Goal: Use online tool/utility: Utilize a website feature to perform a specific function

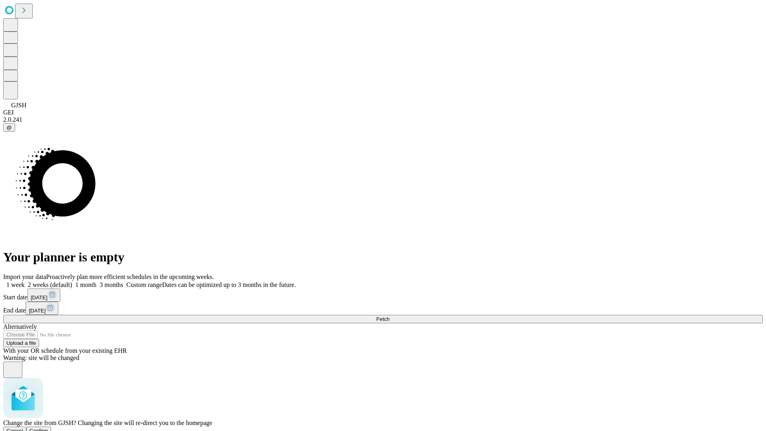
click at [48, 427] on span "Confirm" at bounding box center [39, 430] width 19 height 6
click at [97, 281] on label "1 month" at bounding box center [84, 284] width 24 height 7
click at [389, 316] on span "Fetch" at bounding box center [382, 319] width 13 height 6
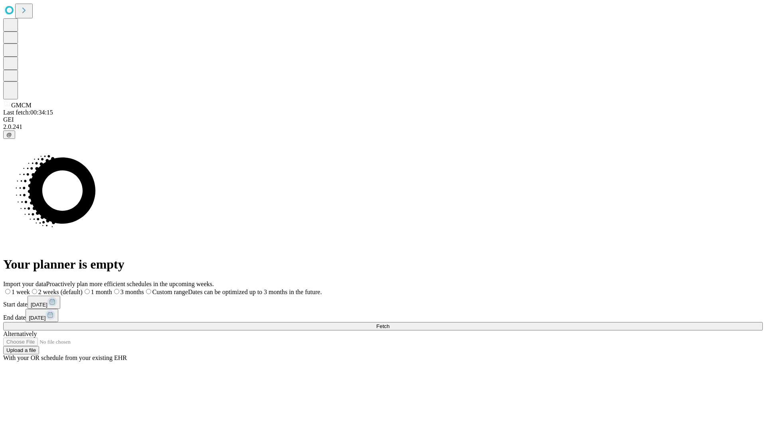
click at [112, 288] on label "1 month" at bounding box center [98, 291] width 30 height 7
click at [389, 323] on span "Fetch" at bounding box center [382, 326] width 13 height 6
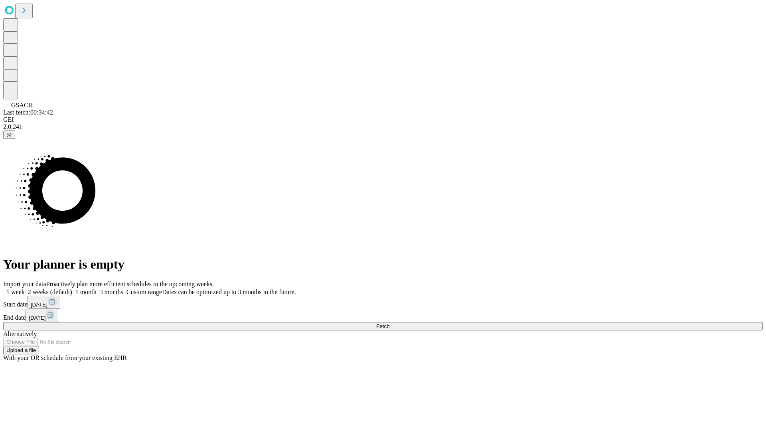
click at [389, 323] on span "Fetch" at bounding box center [382, 326] width 13 height 6
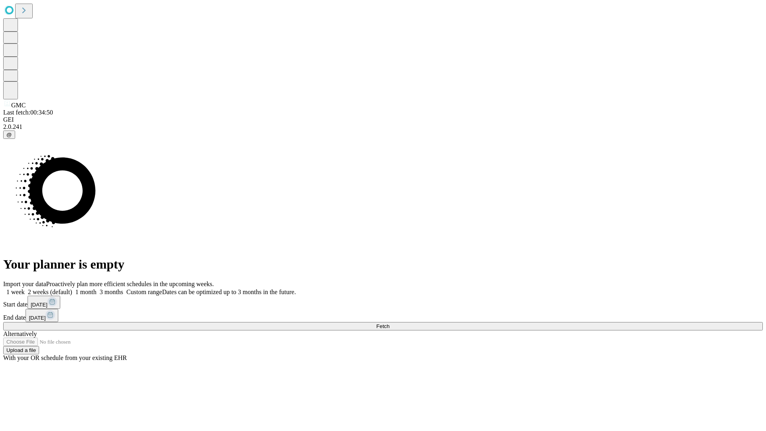
click at [97, 288] on label "1 month" at bounding box center [84, 291] width 24 height 7
click at [389, 323] on span "Fetch" at bounding box center [382, 326] width 13 height 6
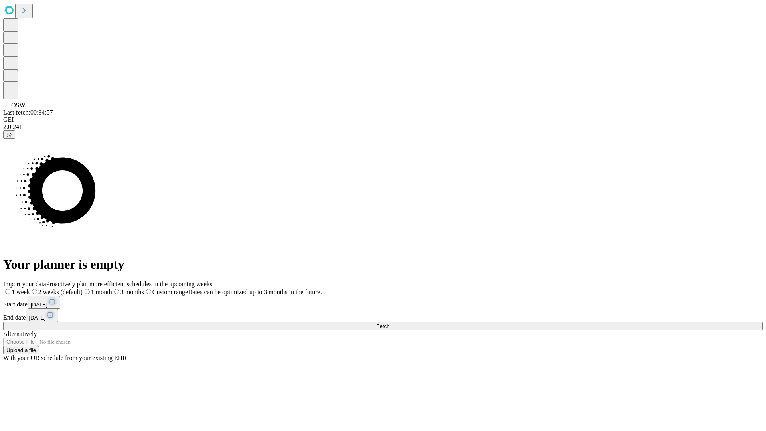
click at [112, 288] on label "1 month" at bounding box center [98, 291] width 30 height 7
click at [389, 323] on span "Fetch" at bounding box center [382, 326] width 13 height 6
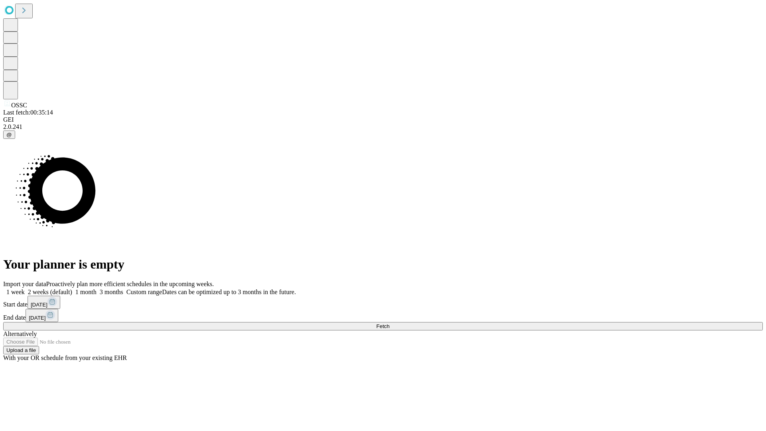
click at [97, 288] on label "1 month" at bounding box center [84, 291] width 24 height 7
click at [389, 323] on span "Fetch" at bounding box center [382, 326] width 13 height 6
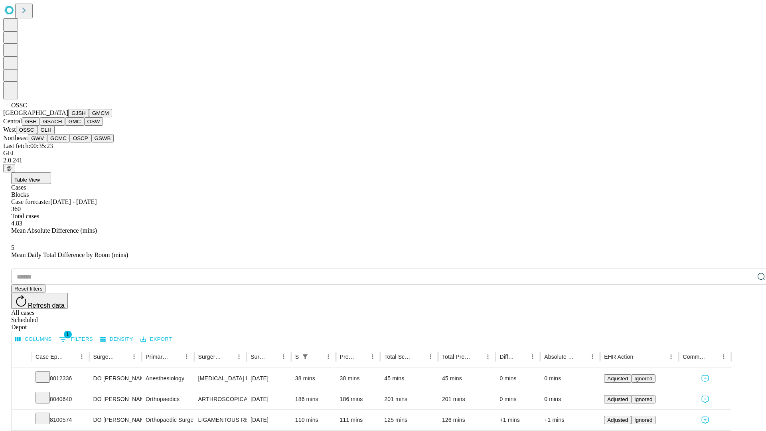
click at [54, 134] on button "GLH" at bounding box center [45, 130] width 17 height 8
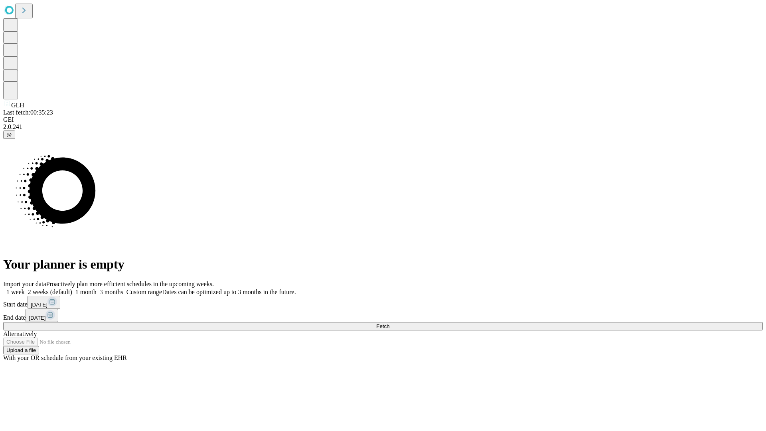
click at [97, 288] on label "1 month" at bounding box center [84, 291] width 24 height 7
click at [389, 323] on span "Fetch" at bounding box center [382, 326] width 13 height 6
click at [97, 288] on label "1 month" at bounding box center [84, 291] width 24 height 7
click at [389, 323] on span "Fetch" at bounding box center [382, 326] width 13 height 6
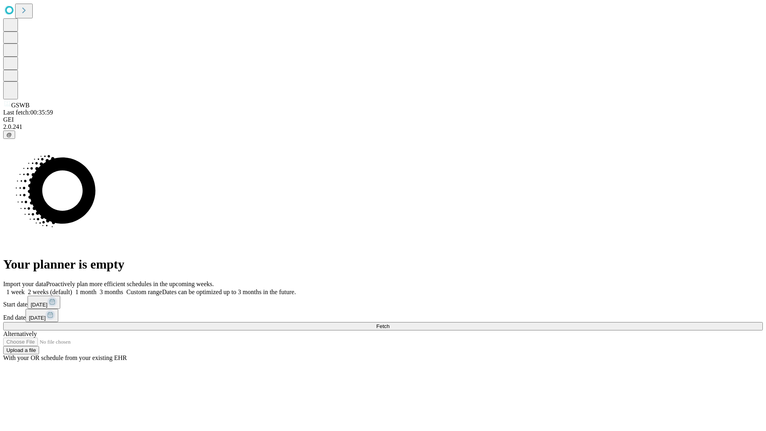
click at [97, 288] on label "1 month" at bounding box center [84, 291] width 24 height 7
click at [389, 323] on span "Fetch" at bounding box center [382, 326] width 13 height 6
